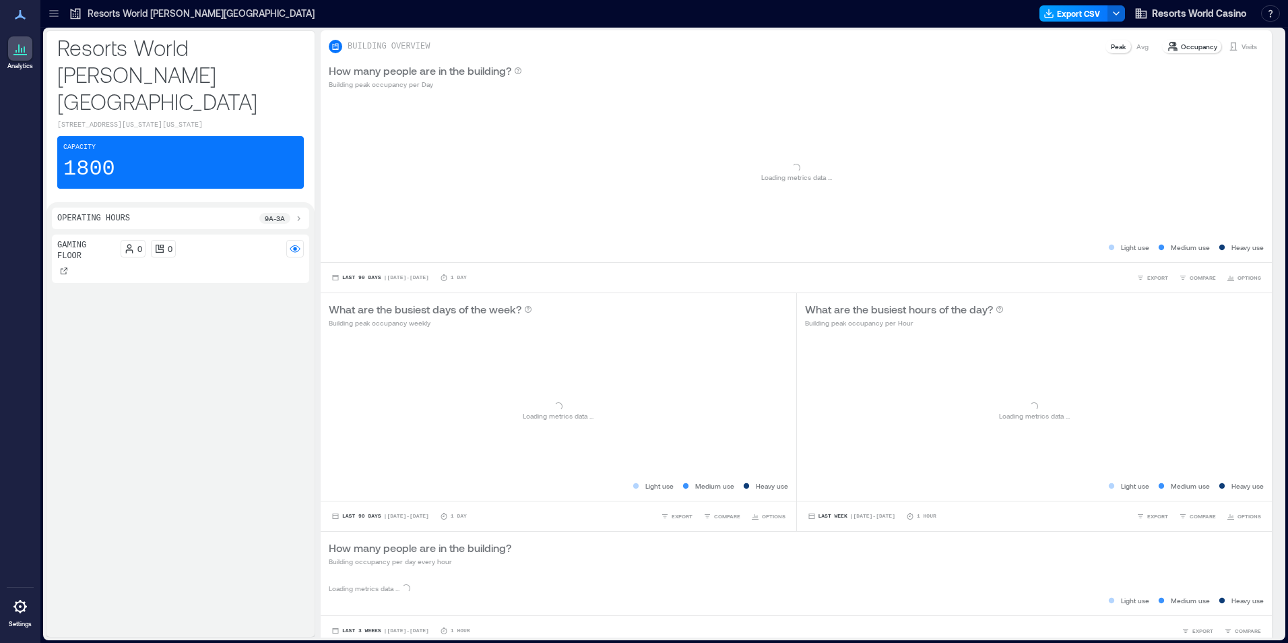
click at [1076, 15] on button "Export CSV" at bounding box center [1074, 13] width 69 height 16
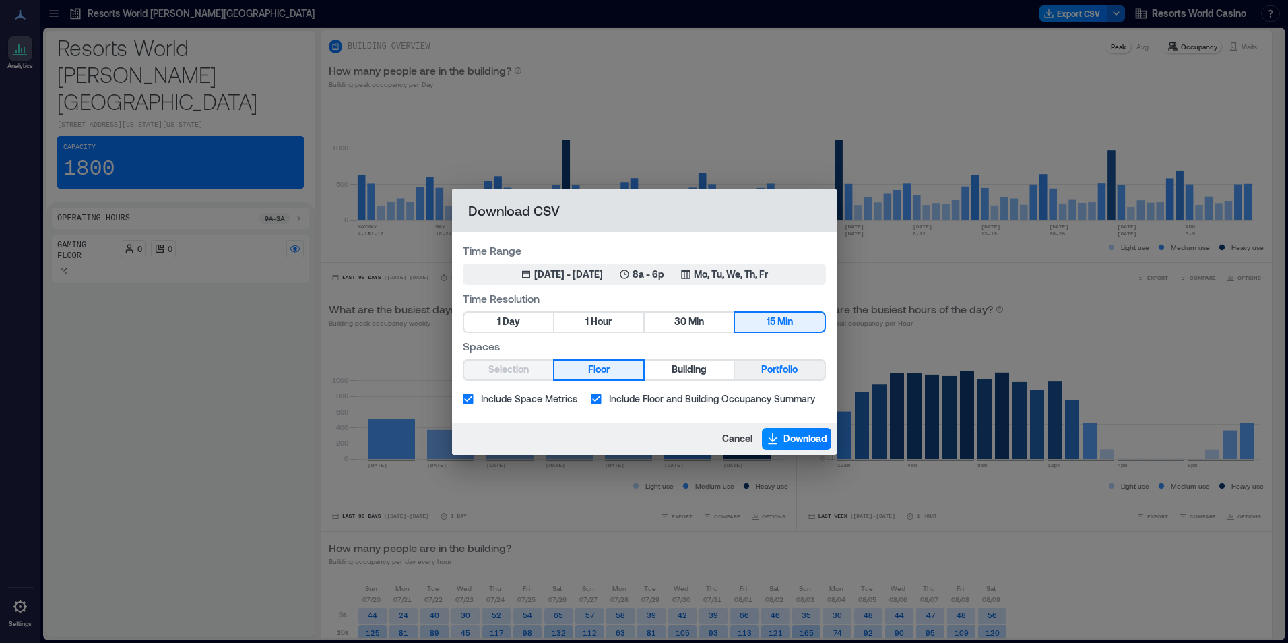
click at [766, 377] on span "Portfolio" at bounding box center [779, 369] width 36 height 17
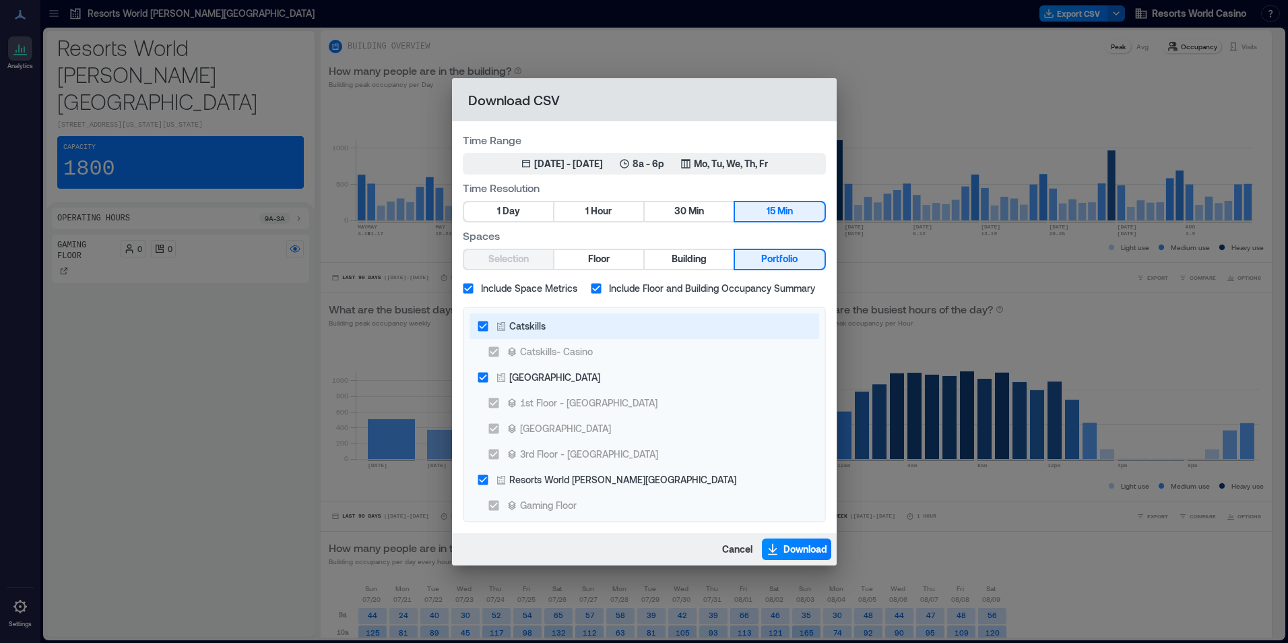
click at [542, 329] on div "Catskills" at bounding box center [527, 326] width 36 height 14
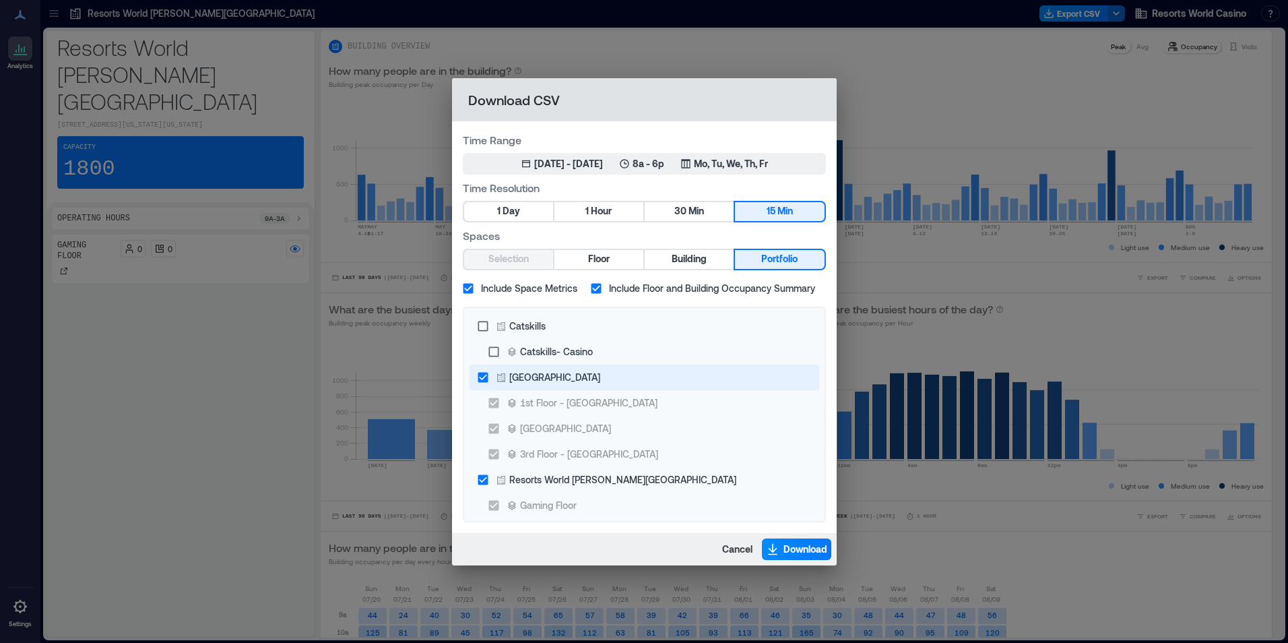
click at [553, 374] on div "[GEOGRAPHIC_DATA]" at bounding box center [554, 377] width 91 height 14
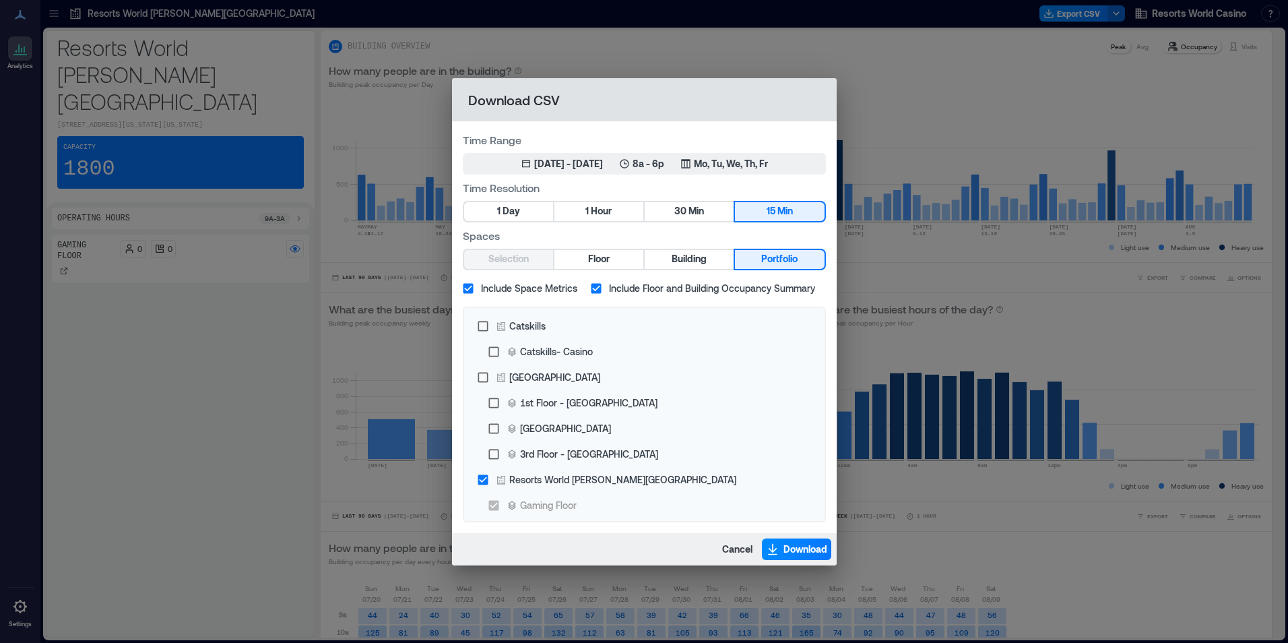
click at [660, 179] on div "Time Range May 10, 2025 - [DATE] 8a - 6p Mo, Tu, We, Th, Fr Time Resolution 1 D…" at bounding box center [644, 327] width 385 height 412
click at [660, 169] on p "8a - 6p" at bounding box center [649, 163] width 32 height 13
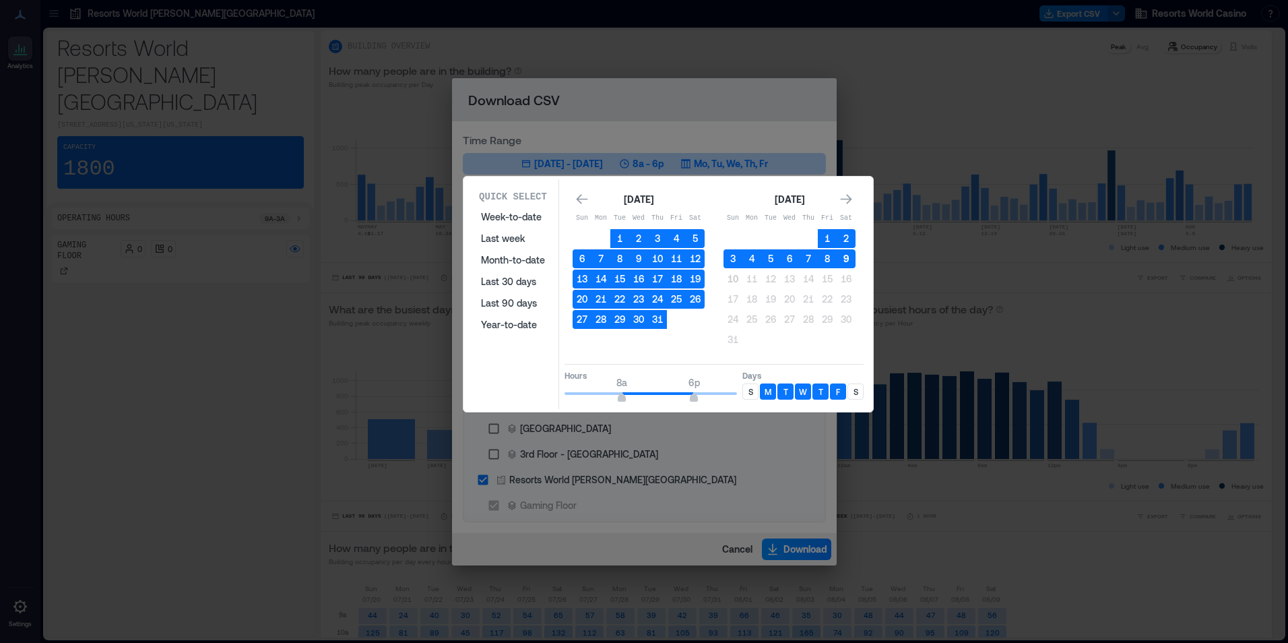
click at [848, 263] on button "9" at bounding box center [846, 258] width 19 height 19
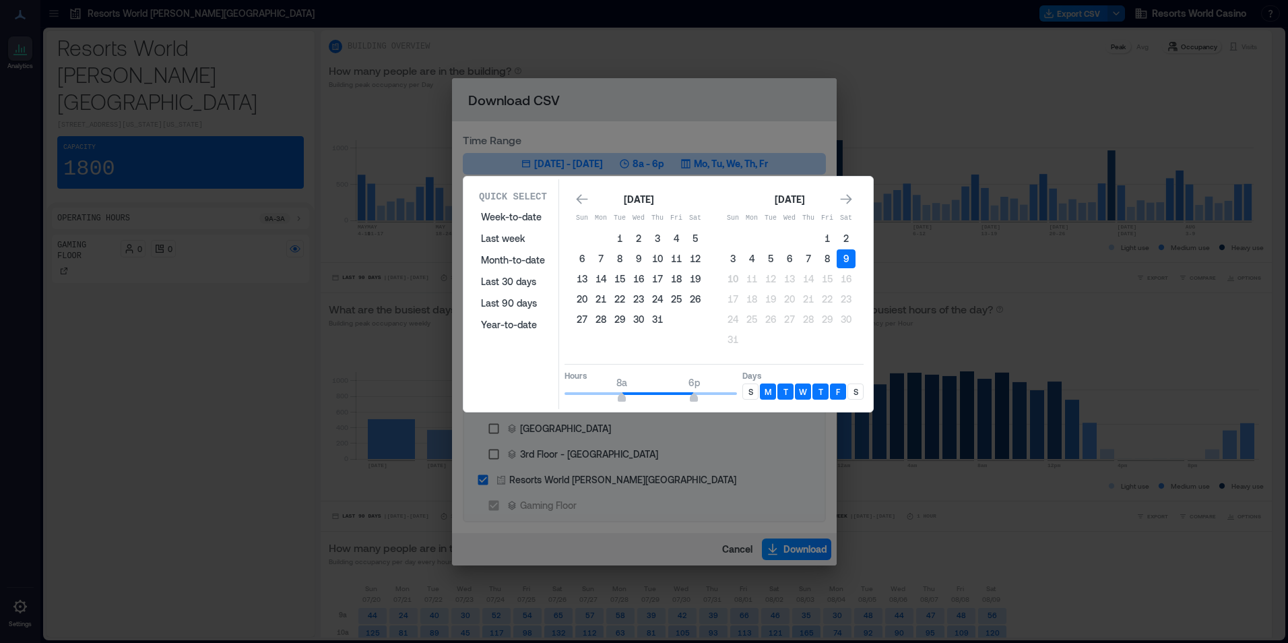
click at [749, 385] on div "S" at bounding box center [751, 391] width 16 height 16
click at [857, 390] on p "S" at bounding box center [856, 391] width 5 height 11
type input "*"
drag, startPoint x: 627, startPoint y: 388, endPoint x: 576, endPoint y: 400, distance: 52.5
click at [538, 391] on div "Quick Select Week-to-date Last week Month-to-date Last 30 days Last 90 days Yea…" at bounding box center [669, 294] width 402 height 230
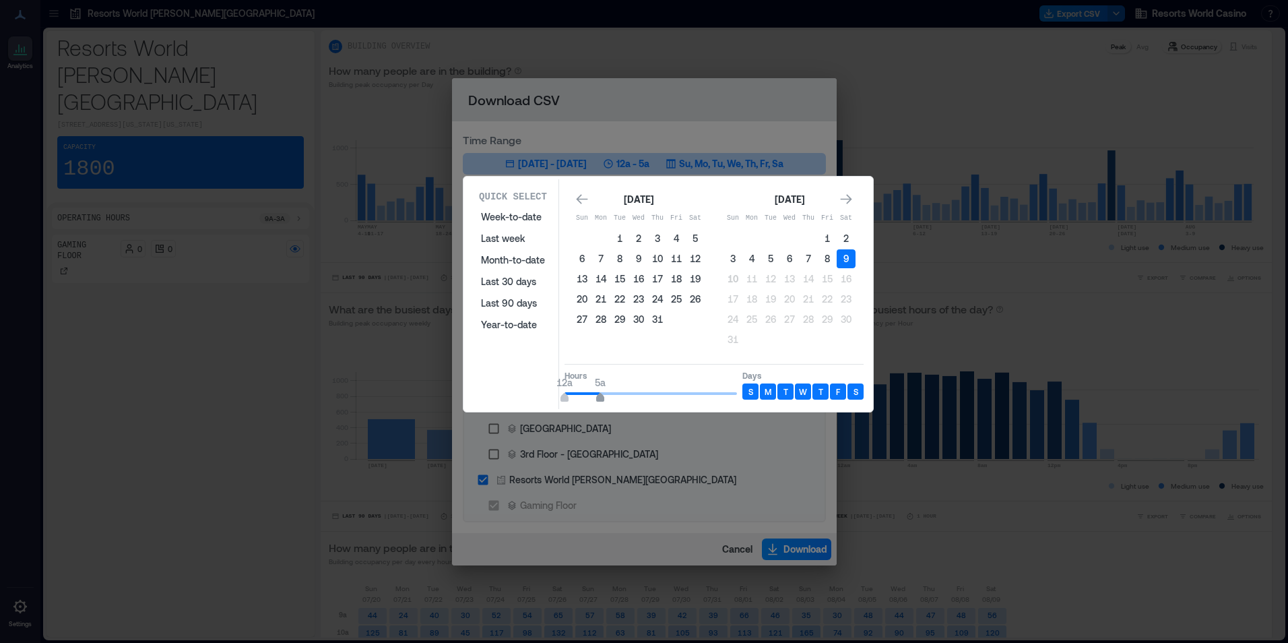
type input "*"
drag, startPoint x: 699, startPoint y: 388, endPoint x: 594, endPoint y: 398, distance: 105.5
click at [594, 398] on span "12a 4a" at bounding box center [651, 393] width 173 height 20
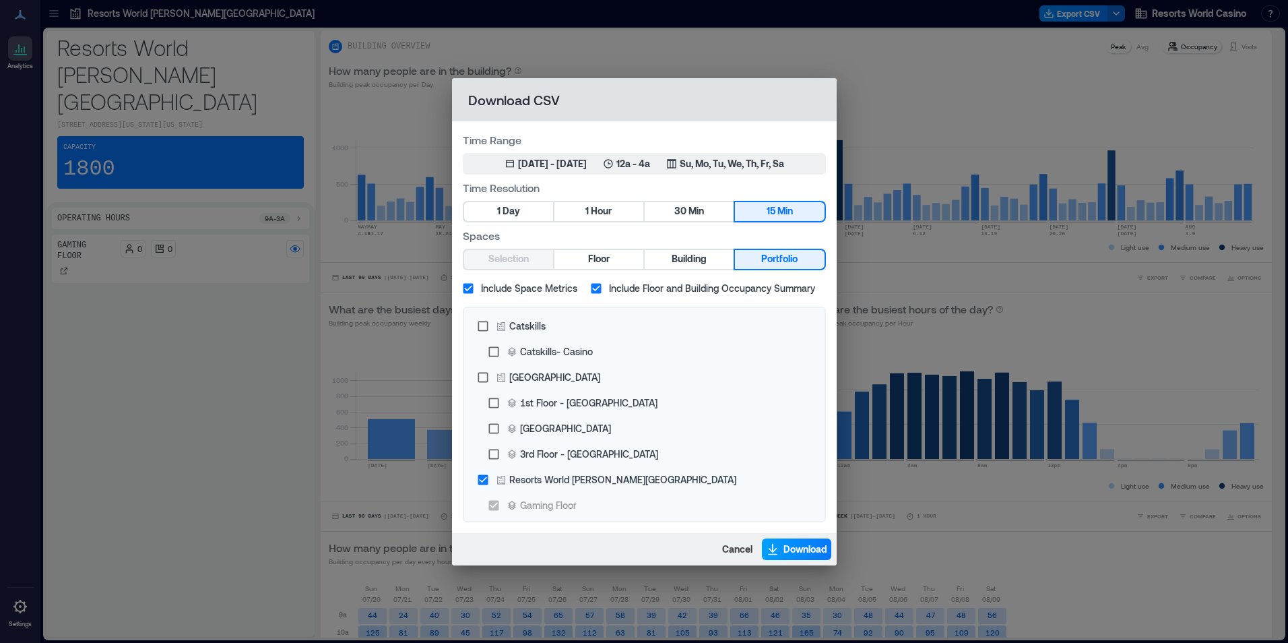
click at [807, 553] on span "Download" at bounding box center [806, 548] width 44 height 13
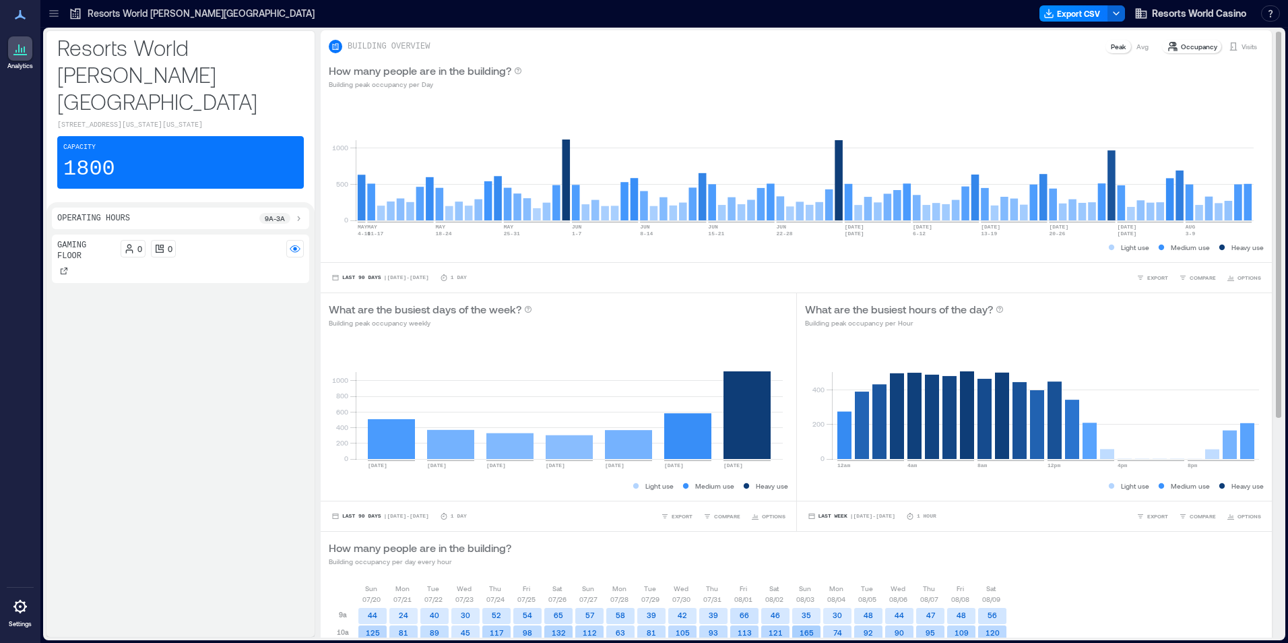
drag, startPoint x: 776, startPoint y: 69, endPoint x: 786, endPoint y: 67, distance: 11.0
click at [776, 69] on div "How many people are in the building? Building peak occupancy per Day" at bounding box center [796, 76] width 935 height 27
click at [1067, 13] on button "Export CSV" at bounding box center [1074, 13] width 69 height 16
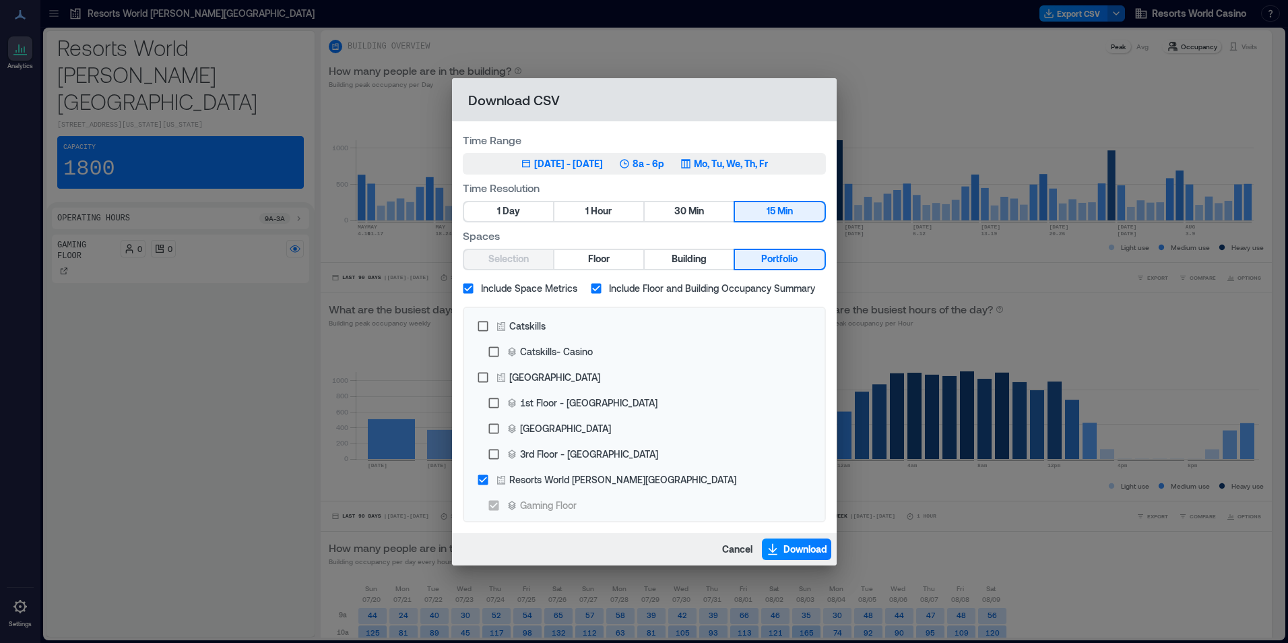
click at [733, 162] on p "Mo, Tu, We, Th, Fr" at bounding box center [731, 163] width 74 height 13
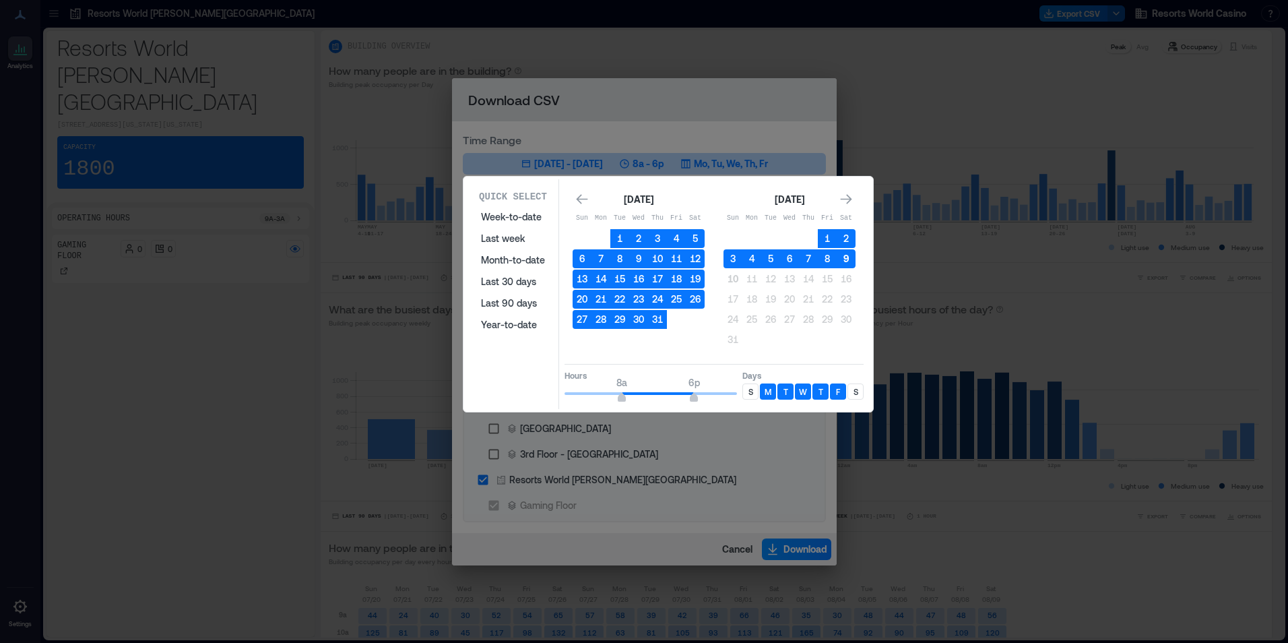
click at [841, 257] on button "9" at bounding box center [846, 258] width 19 height 19
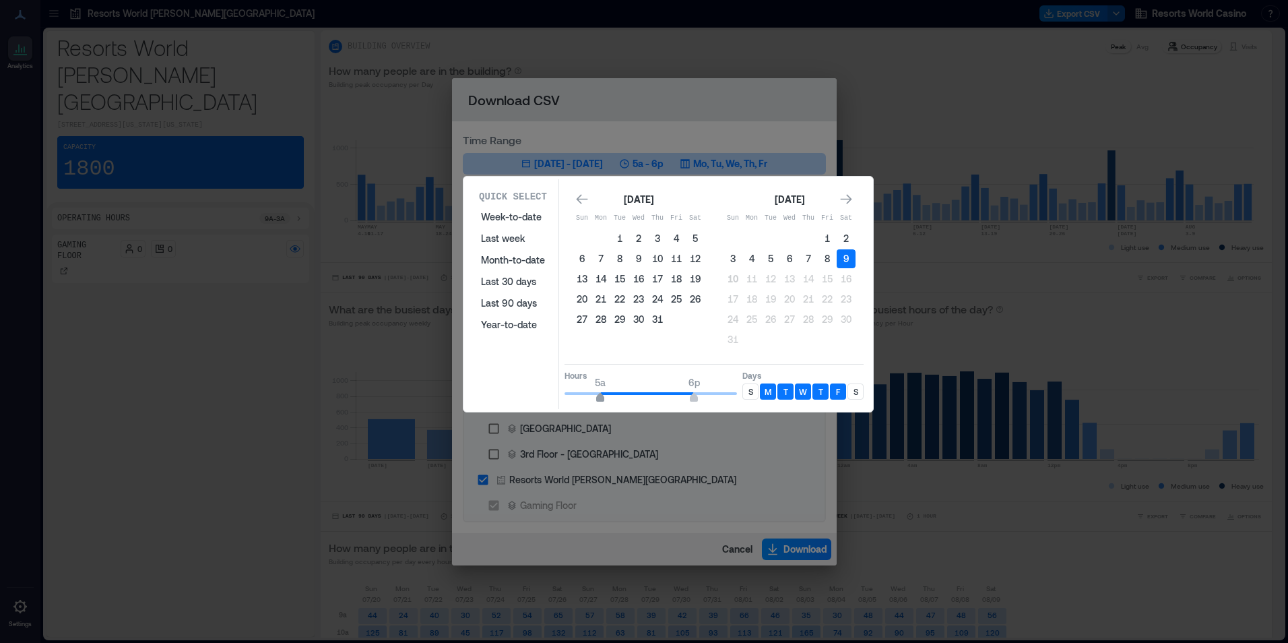
type input "*"
drag, startPoint x: 615, startPoint y: 396, endPoint x: 592, endPoint y: 396, distance: 22.2
click at [592, 396] on span "4a" at bounding box center [594, 398] width 8 height 5
type input "**"
drag, startPoint x: 775, startPoint y: 404, endPoint x: 807, endPoint y: 405, distance: 32.4
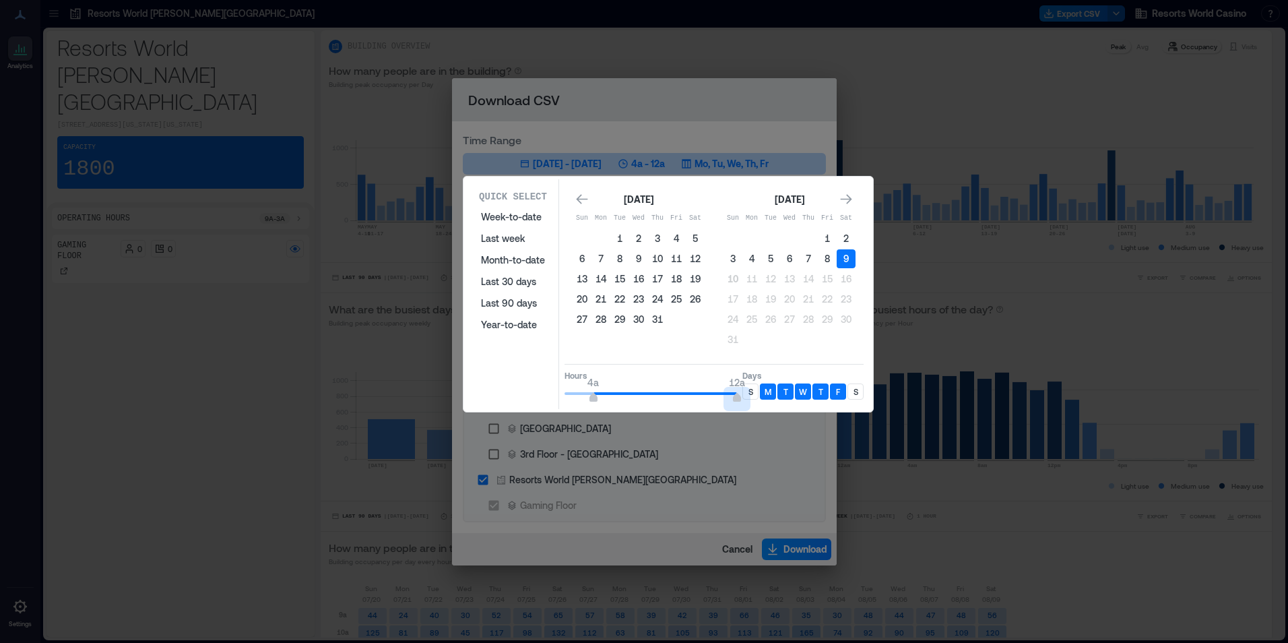
click at [807, 405] on div "Quick Select Week-to-date Last week Month-to-date Last 30 days Last 90 days Yea…" at bounding box center [669, 294] width 402 height 230
click at [753, 390] on p "S" at bounding box center [751, 391] width 5 height 11
click at [850, 395] on div "S" at bounding box center [856, 391] width 16 height 16
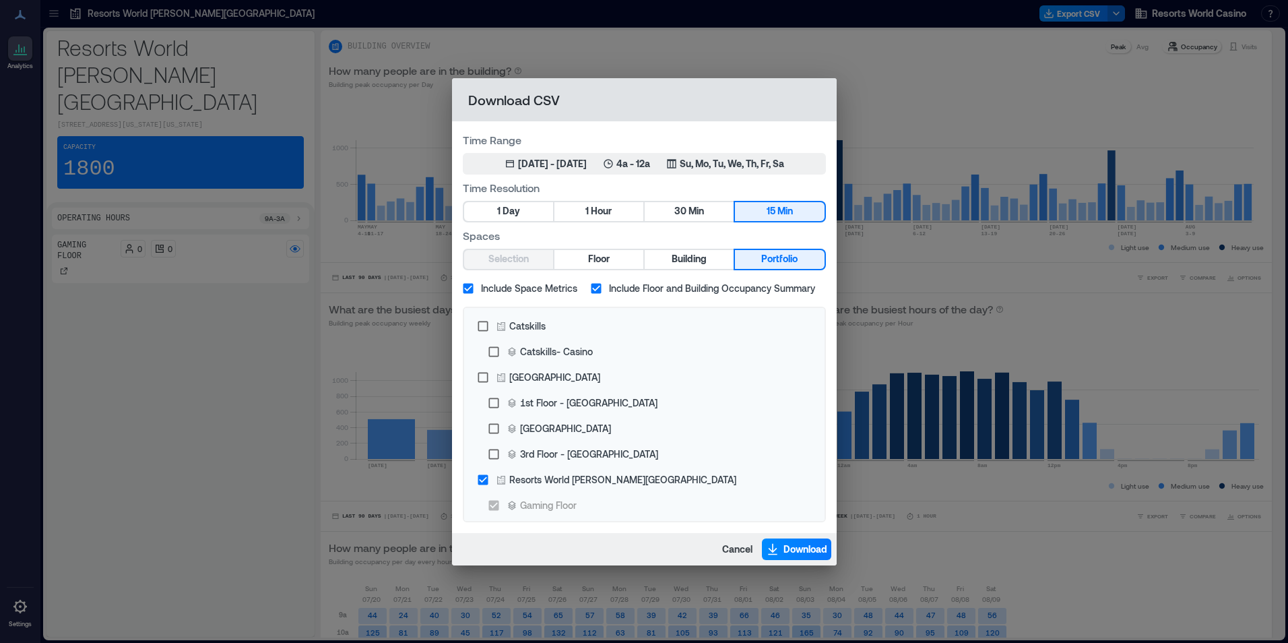
drag, startPoint x: 906, startPoint y: 408, endPoint x: 825, endPoint y: 466, distance: 100.0
click at [776, 559] on div "Cancel Download" at bounding box center [644, 549] width 385 height 32
click at [776, 560] on div "Cancel Download" at bounding box center [644, 549] width 385 height 32
click at [781, 549] on button "Download" at bounding box center [796, 549] width 69 height 22
